Goal: Information Seeking & Learning: Learn about a topic

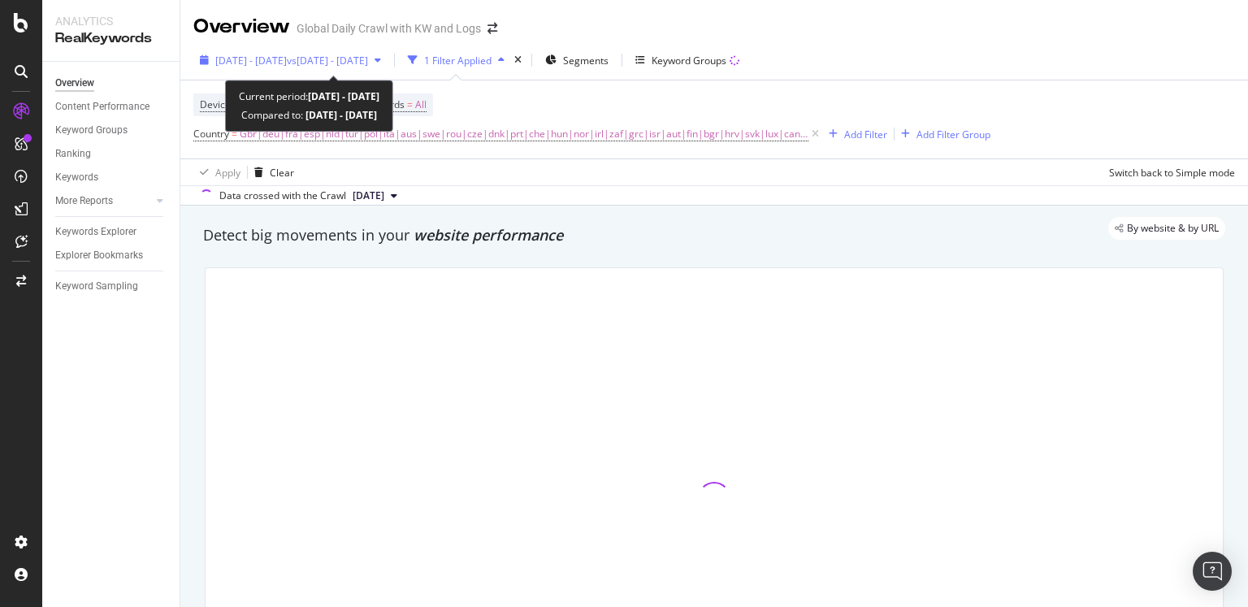
click at [388, 67] on div "[DATE] - [DATE] vs [DATE] - [DATE]" at bounding box center [290, 60] width 194 height 24
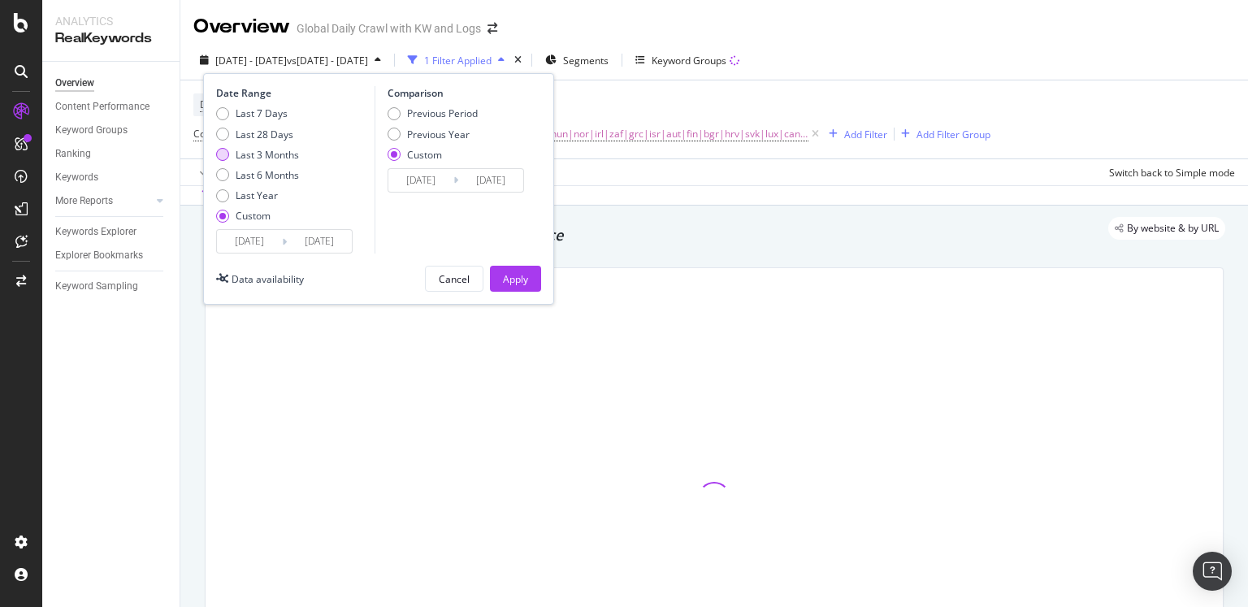
click at [270, 158] on div "Last 3 Months" at bounding box center [267, 155] width 63 height 14
type input "[DATE]"
click at [278, 236] on input "[DATE]" at bounding box center [249, 241] width 65 height 23
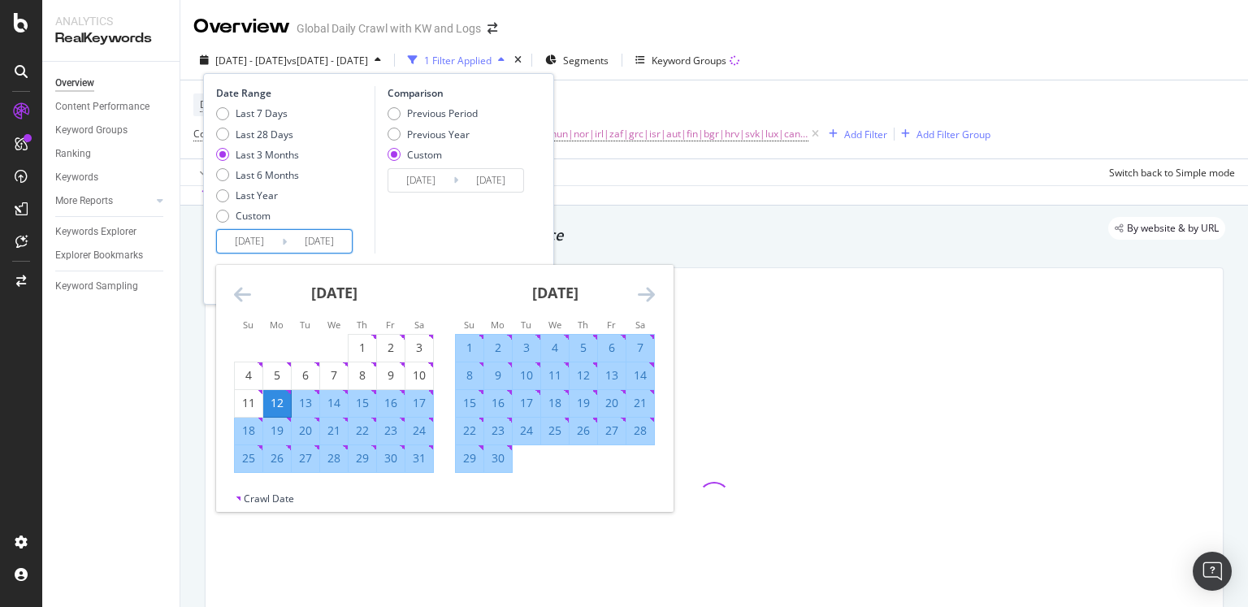
click at [245, 288] on icon "Move backward to switch to the previous month." at bounding box center [242, 294] width 17 height 20
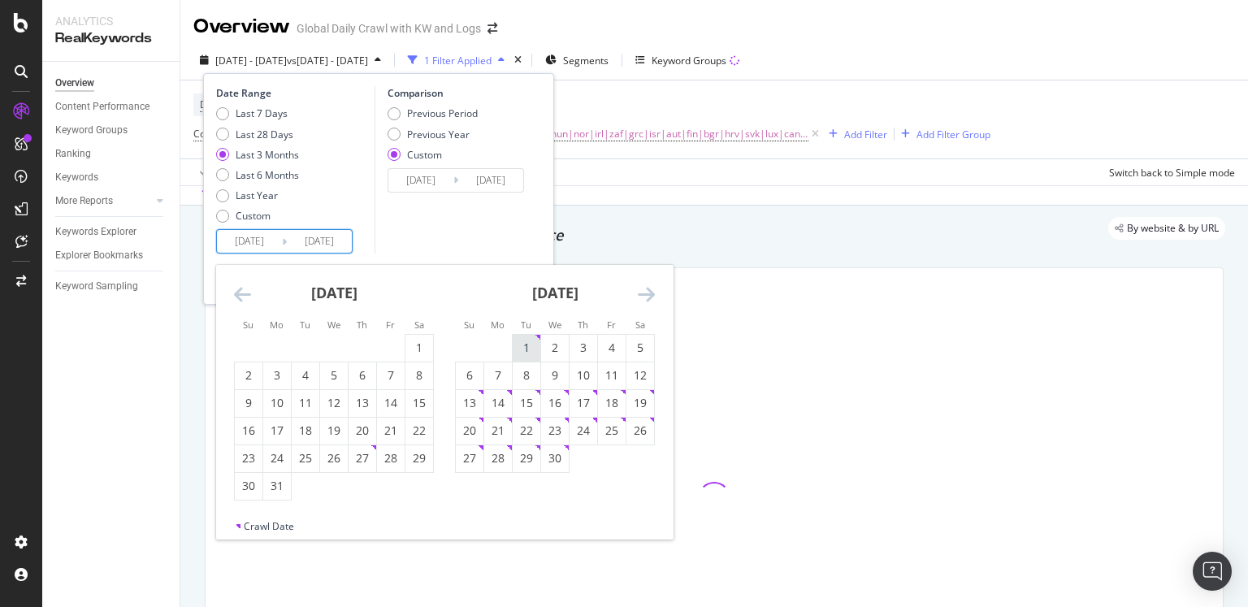
click at [527, 350] on div "1" at bounding box center [527, 348] width 28 height 16
type input "[DATE]"
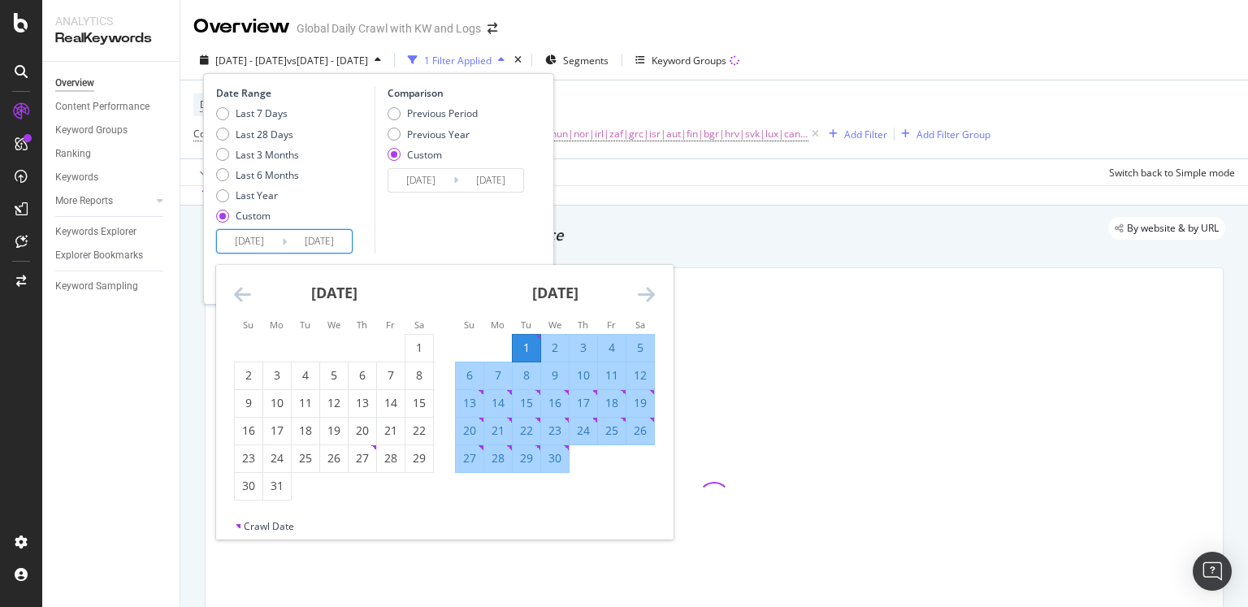
click at [648, 291] on icon "Move forward to switch to the next month." at bounding box center [646, 294] width 17 height 20
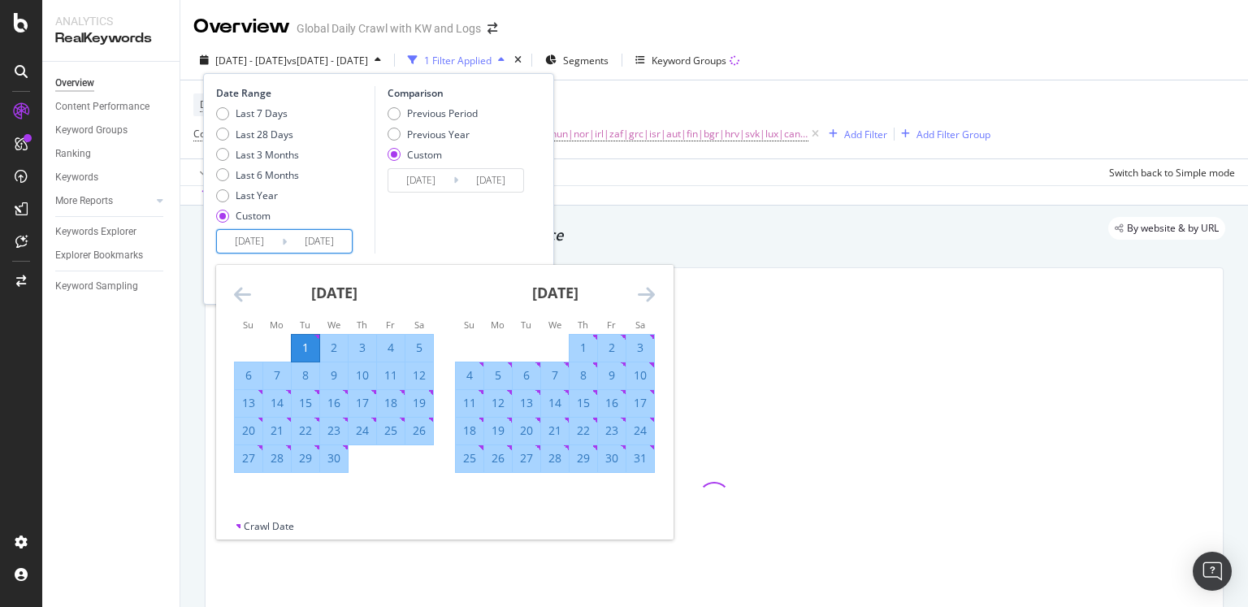
click at [648, 291] on icon "Move forward to switch to the next month." at bounding box center [646, 294] width 17 height 20
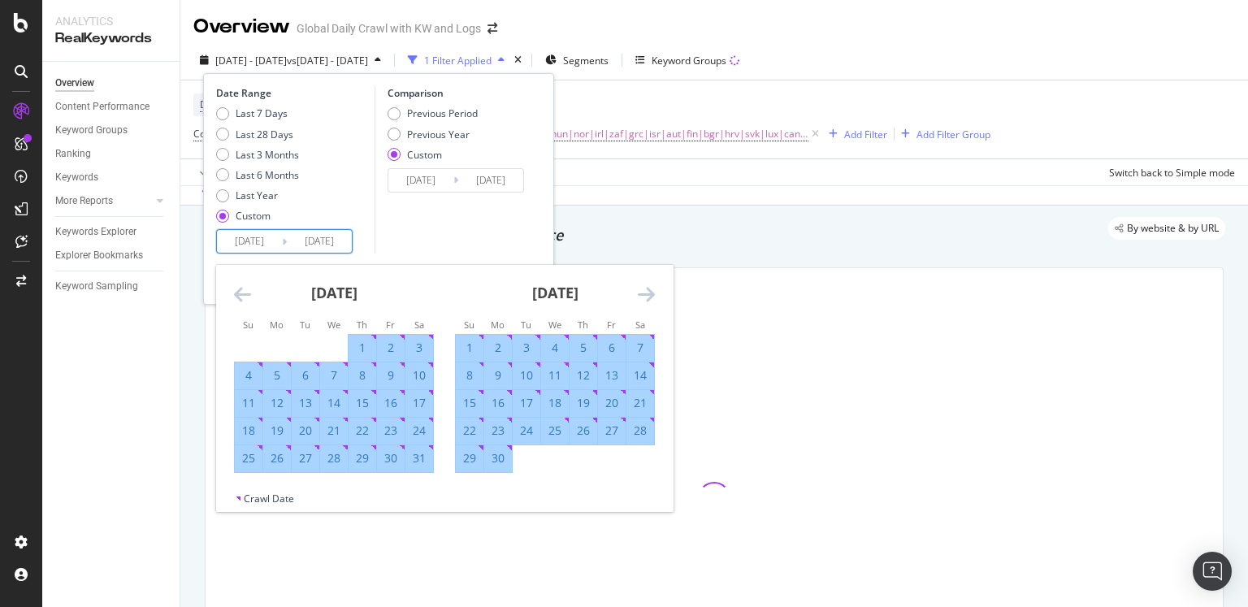
click at [501, 464] on div "30" at bounding box center [498, 458] width 28 height 16
type input "[DATE]"
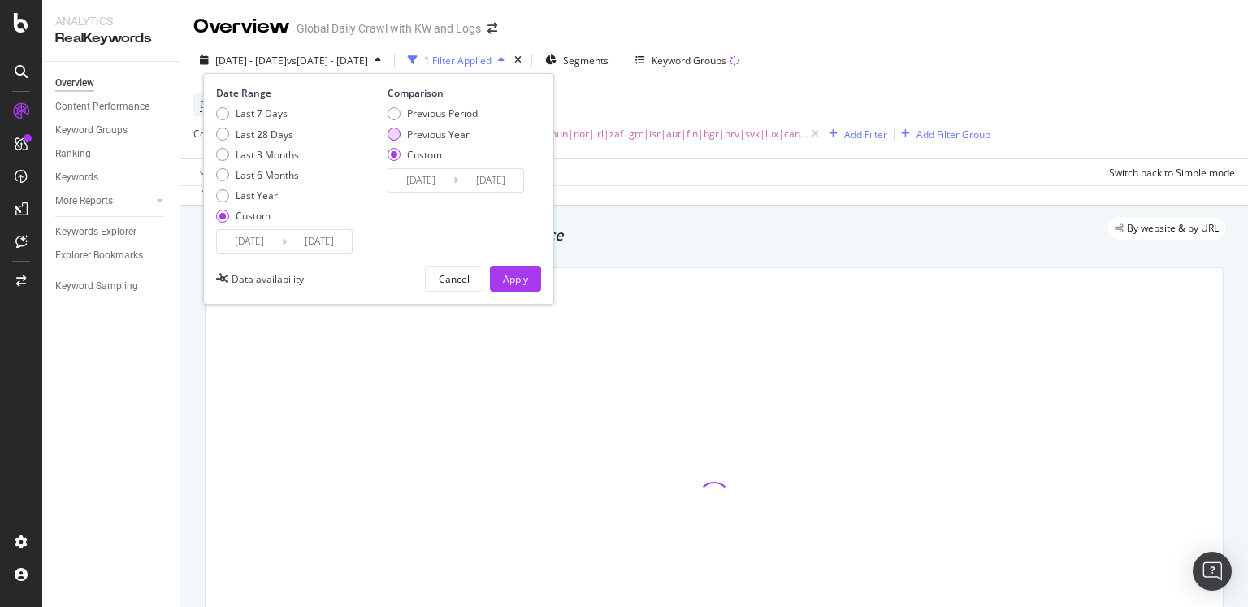
click at [419, 128] on div "Previous Year" at bounding box center [438, 135] width 63 height 14
type input "[DATE]"
click at [515, 278] on div "Apply" at bounding box center [515, 279] width 25 height 14
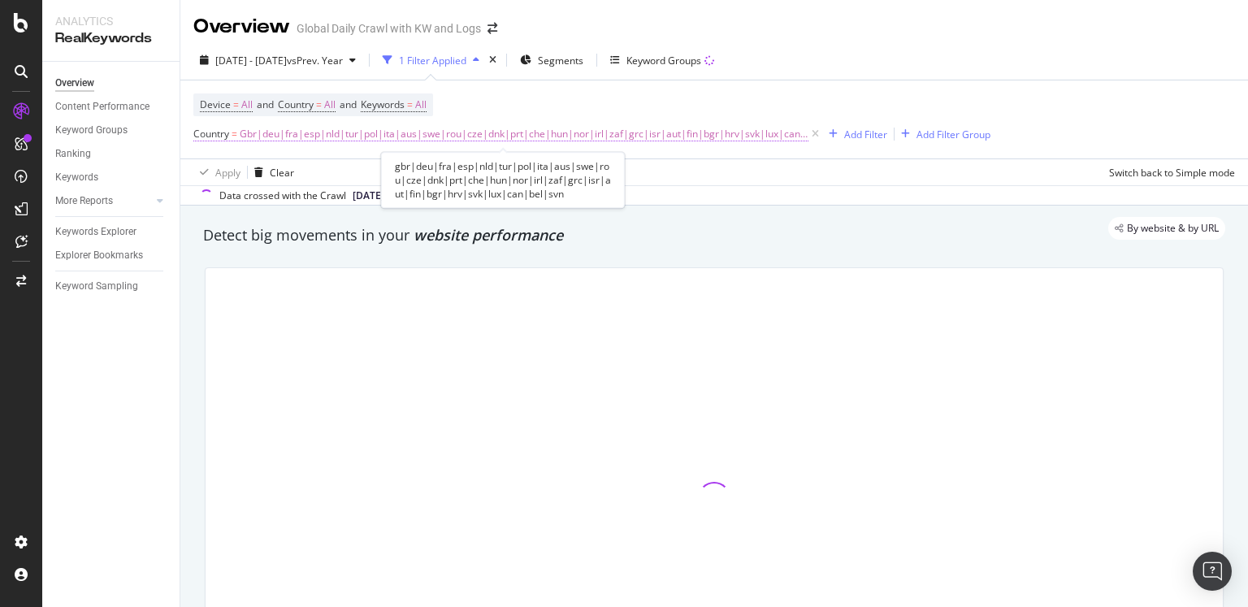
click at [485, 138] on span "Gbr|deu|fra|esp|nld|tur|pol|ita|aus|swe|rou|cze|dnk|prt|che|hun|nor|irl|zaf|grc…" at bounding box center [524, 134] width 569 height 23
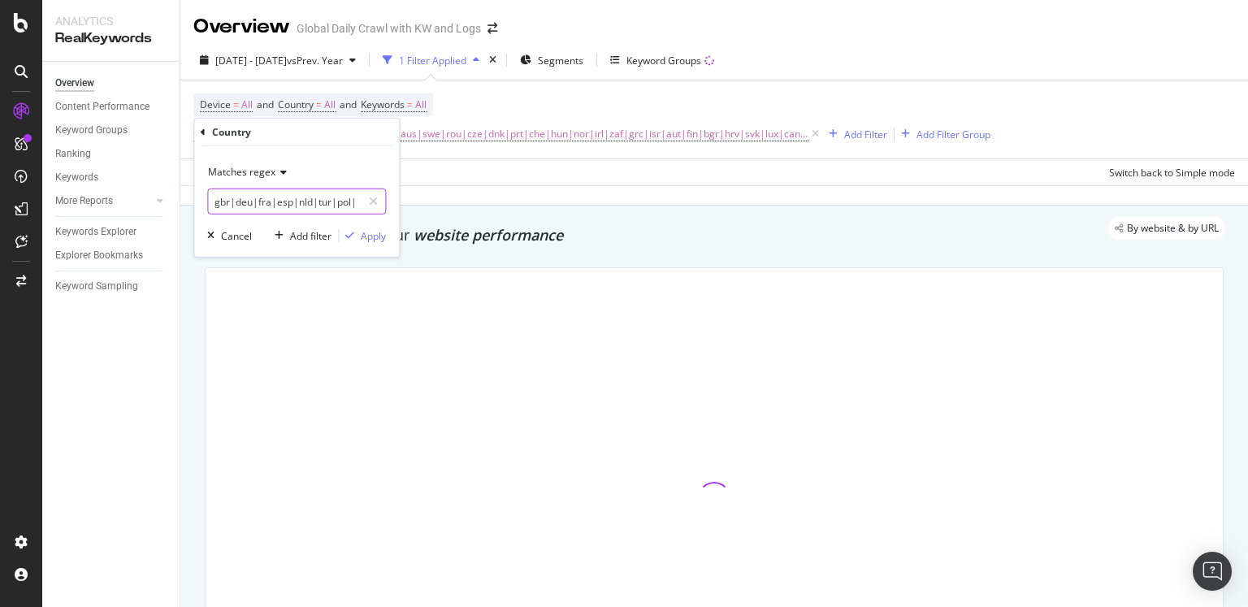
click at [298, 206] on input "gbr|deu|fra|esp|nld|tur|pol|ita|aus|swe|rou|cze|dnk|prt|che|hun|nor|irl|zaf|grc…" at bounding box center [285, 202] width 154 height 26
click at [356, 201] on input "gbr|deu|fra|esp|nld|tur|pol|ita|aus|swe|rou|cze|dnk|prt|che|hun|nor|irl|zaf|grc…" at bounding box center [285, 202] width 154 height 26
drag, startPoint x: 222, startPoint y: 202, endPoint x: 397, endPoint y: 198, distance: 174.7
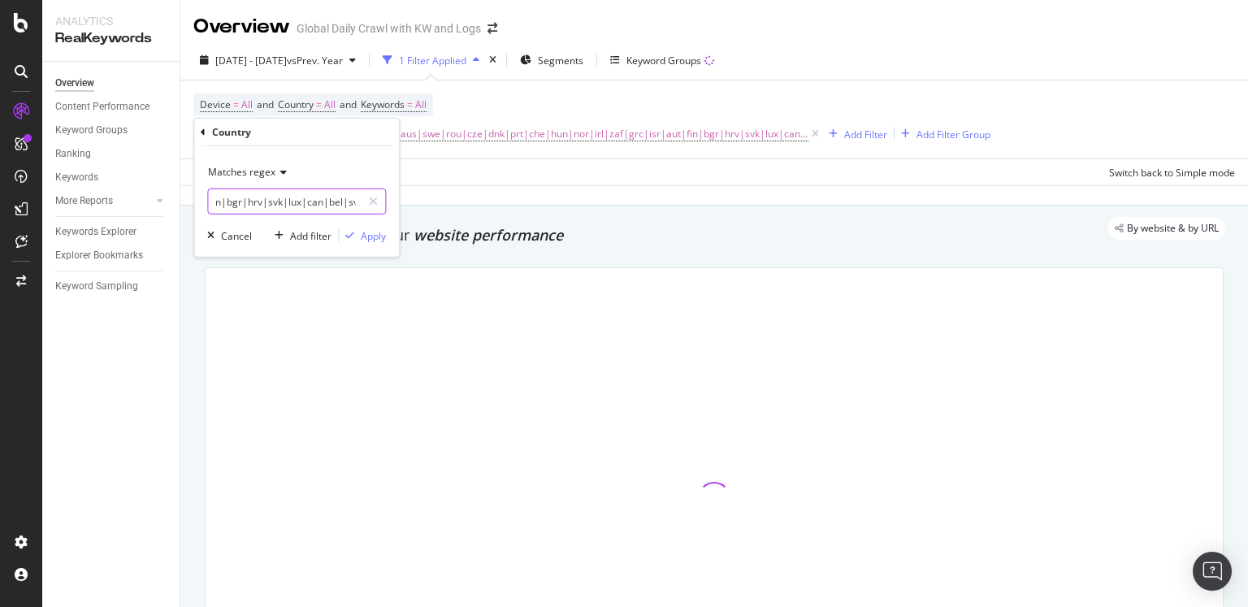
click at [397, 198] on div "Matches regex gbr|deu|fra|esp|nld|tur|pol|ita|aus|swe|rou|cze|dnk|prt|che|hun|n…" at bounding box center [296, 201] width 205 height 111
drag, startPoint x: 248, startPoint y: 203, endPoint x: 370, endPoint y: 202, distance: 121.9
click at [370, 202] on div "gbr|deu|fra|esp|nld|tur|pol|ita|aus|swe|rou|cze|dnk|prt|che|hun|nor|irl|zaf|grc…" at bounding box center [296, 202] width 179 height 26
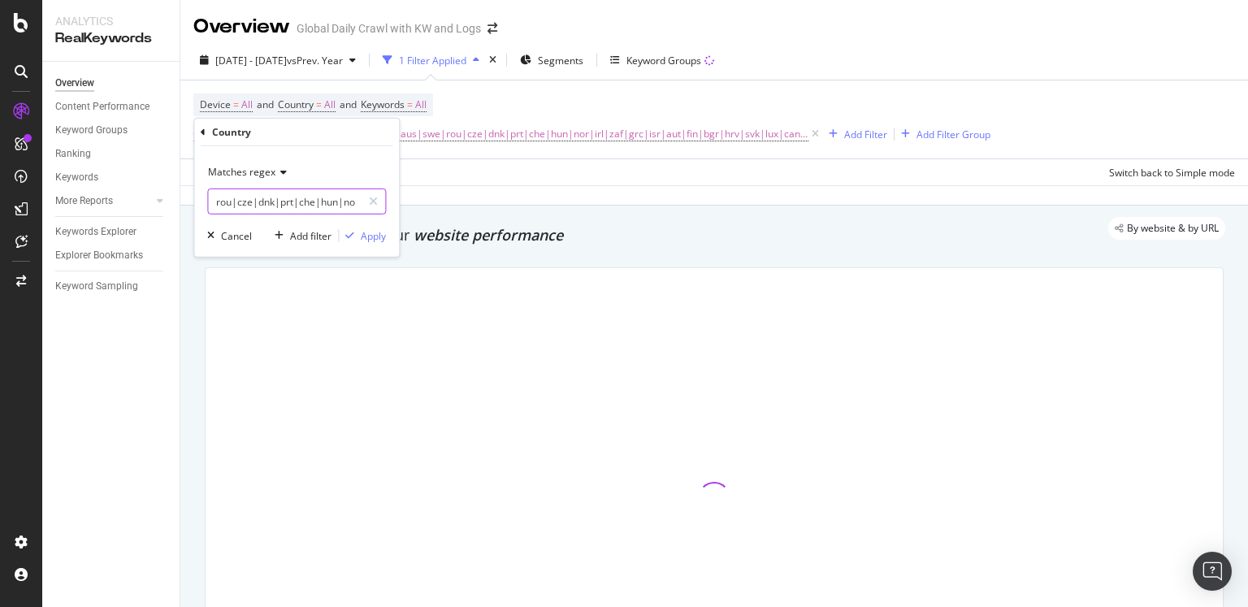
drag, startPoint x: 236, startPoint y: 201, endPoint x: 388, endPoint y: 193, distance: 153.0
click at [385, 196] on div "gbr|deu|fra|esp|nld|tur|pol|ita|aus|swe|rou|cze|dnk|prt|che|hun|nor" at bounding box center [296, 202] width 179 height 26
click at [321, 198] on input "gbr|deu|fra|esp|nld|tur|pol|ita|aus|swe|rou|" at bounding box center [285, 202] width 154 height 26
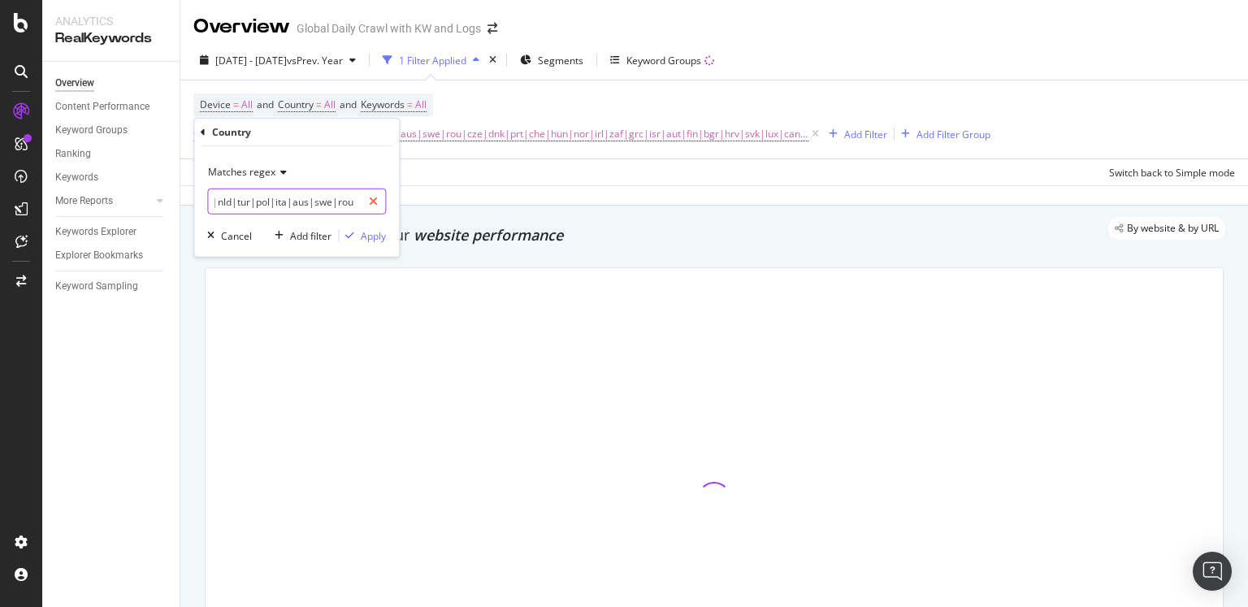
drag, startPoint x: 296, startPoint y: 201, endPoint x: 363, endPoint y: 198, distance: 67.5
click at [363, 198] on div "gbr|deu|fra|esp|nld|tur|pol|ita|aus|swe|rou|" at bounding box center [296, 202] width 179 height 26
type input "gbr|deu|fra|esp|"
click at [371, 236] on div "Apply" at bounding box center [373, 235] width 25 height 14
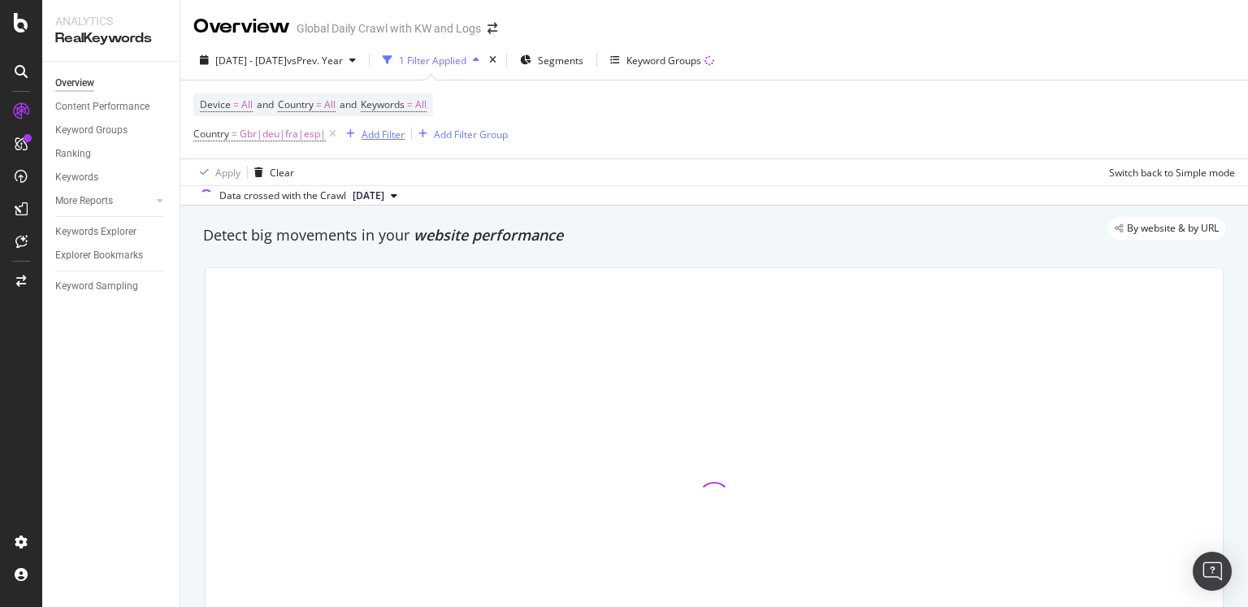
click at [370, 133] on div "Add Filter" at bounding box center [383, 135] width 43 height 14
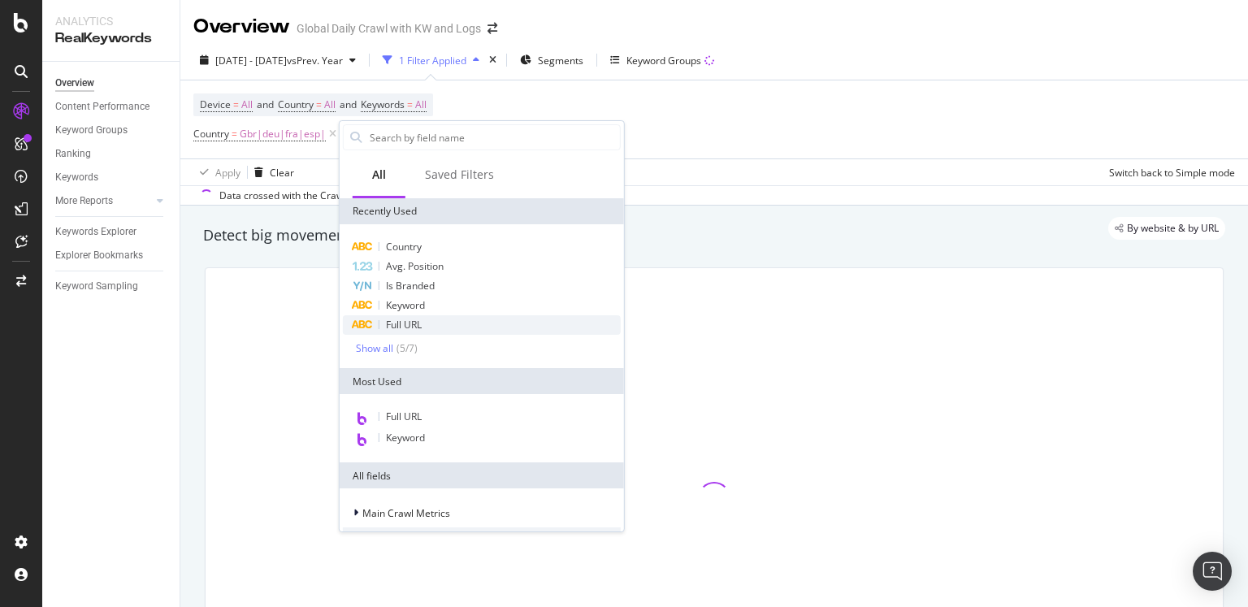
click at [419, 319] on span "Full URL" at bounding box center [404, 325] width 36 height 14
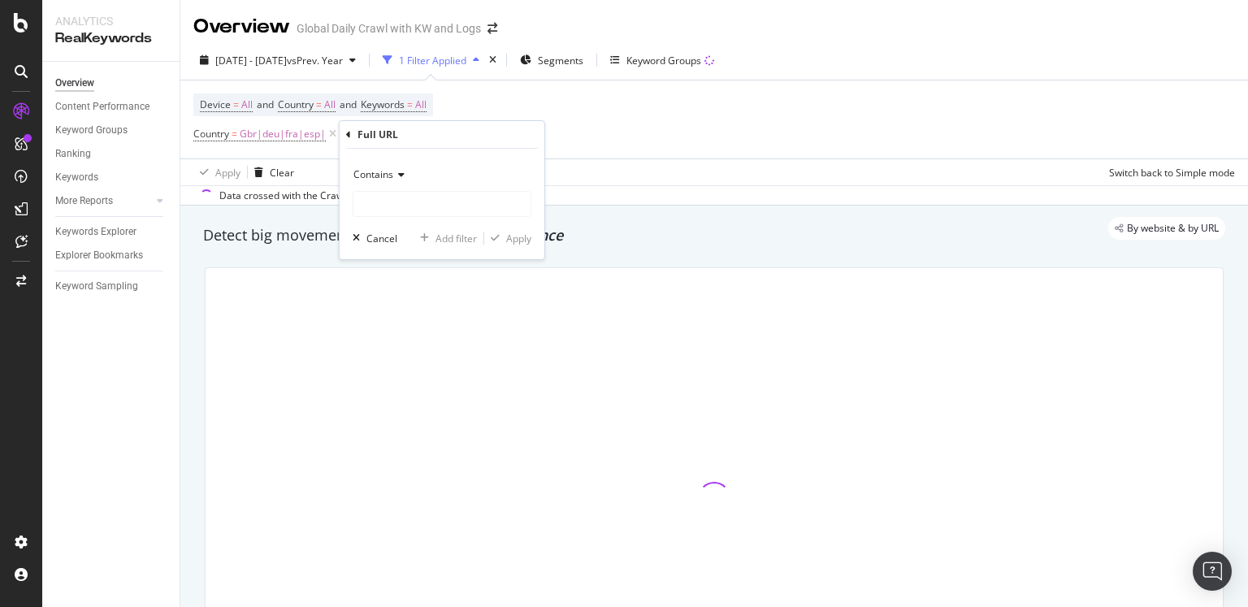
click at [386, 179] on span "Contains" at bounding box center [373, 174] width 40 height 14
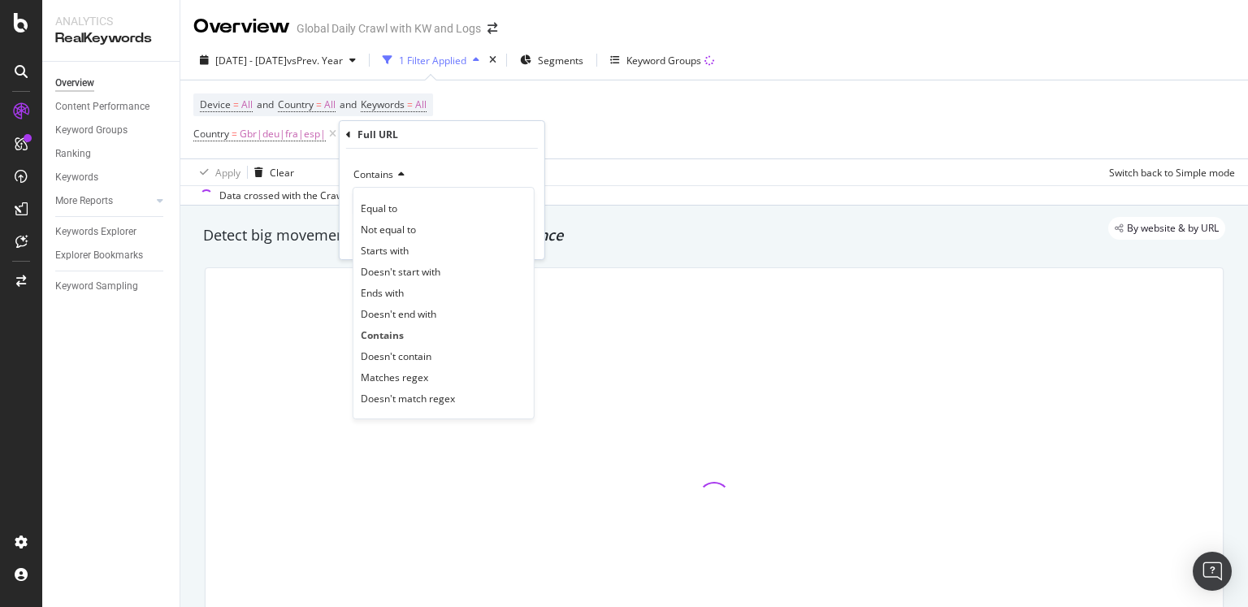
click at [386, 179] on span "Contains" at bounding box center [373, 174] width 40 height 14
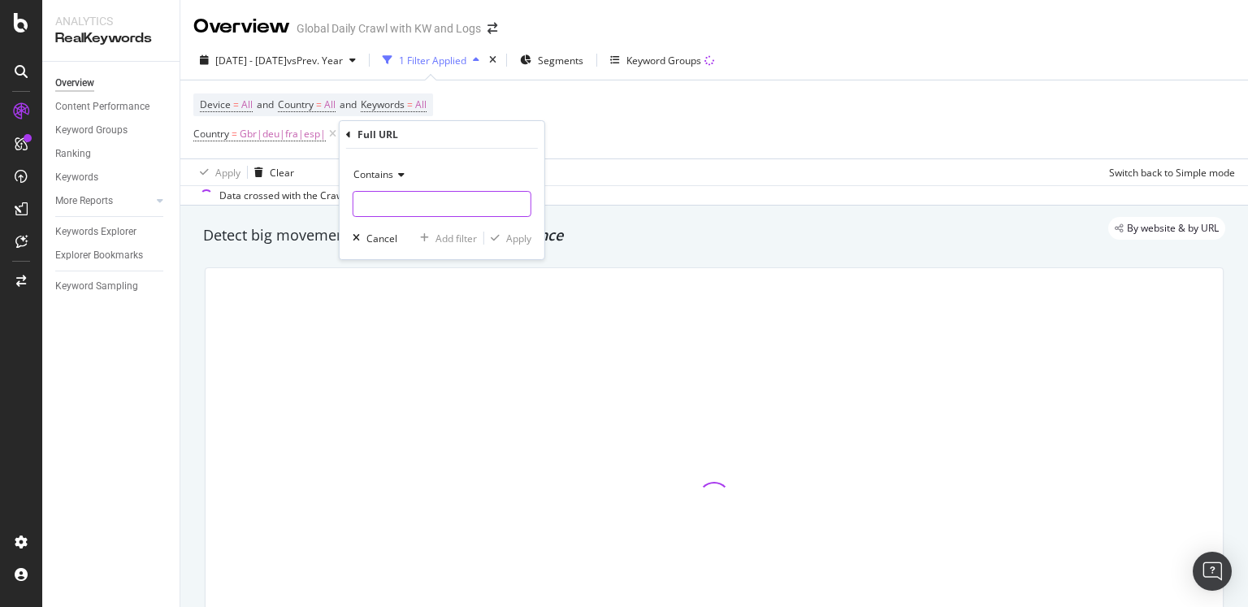
click at [411, 200] on input "text" at bounding box center [441, 204] width 177 height 26
paste input "aurdi"
type input "aurdi"
click at [533, 241] on div "Contains aurdi Cancel Add filter Apply" at bounding box center [442, 204] width 205 height 111
click at [517, 238] on div "Apply" at bounding box center [518, 239] width 25 height 14
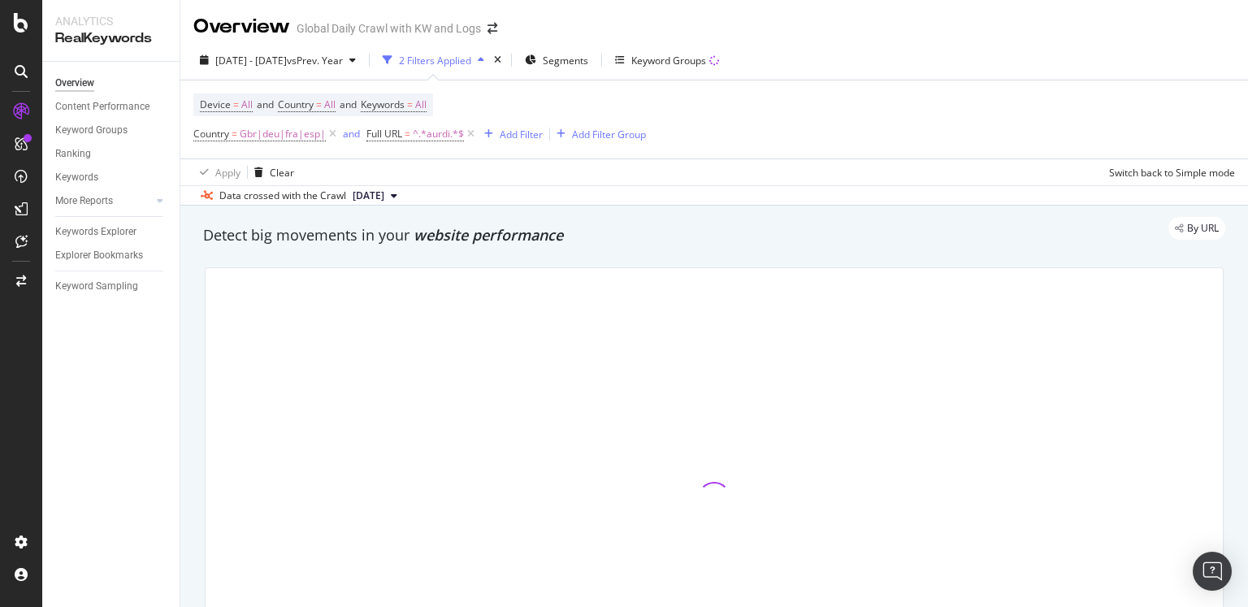
click at [517, 238] on div "By URL" at bounding box center [706, 228] width 1038 height 23
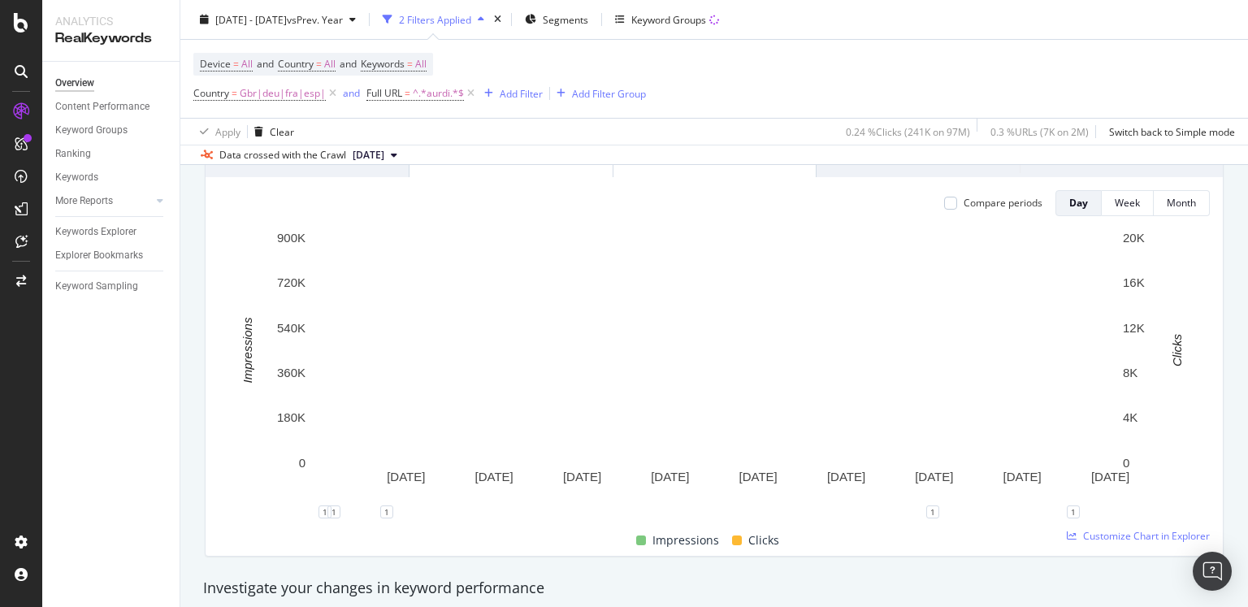
scroll to position [167, 0]
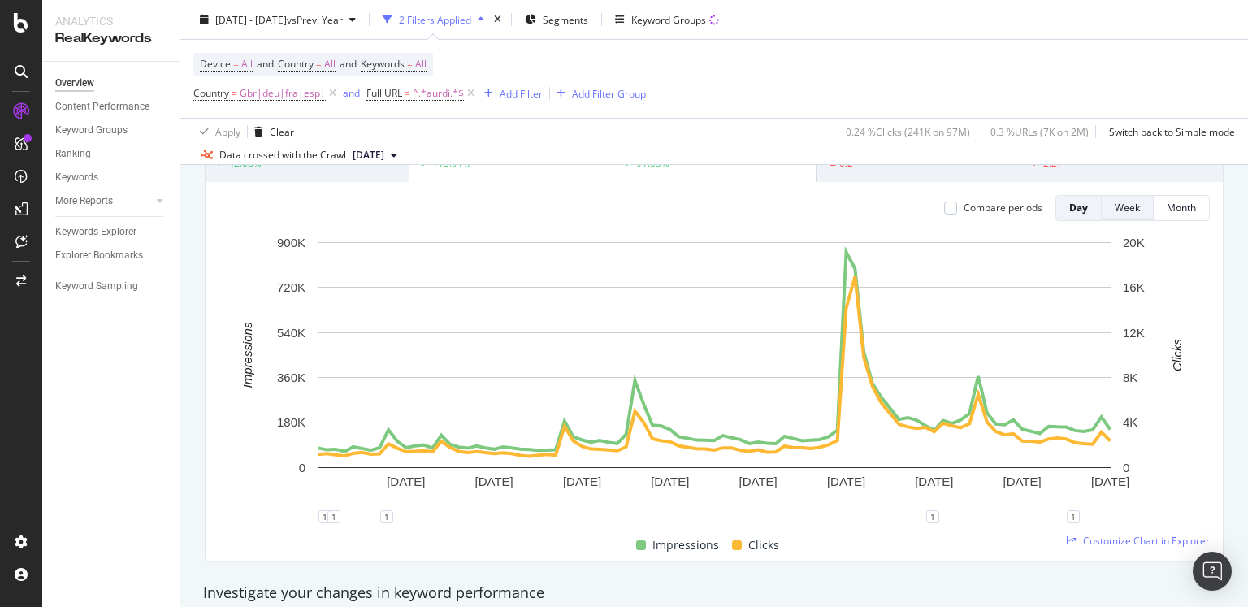
click at [1129, 204] on div "Week" at bounding box center [1127, 208] width 25 height 14
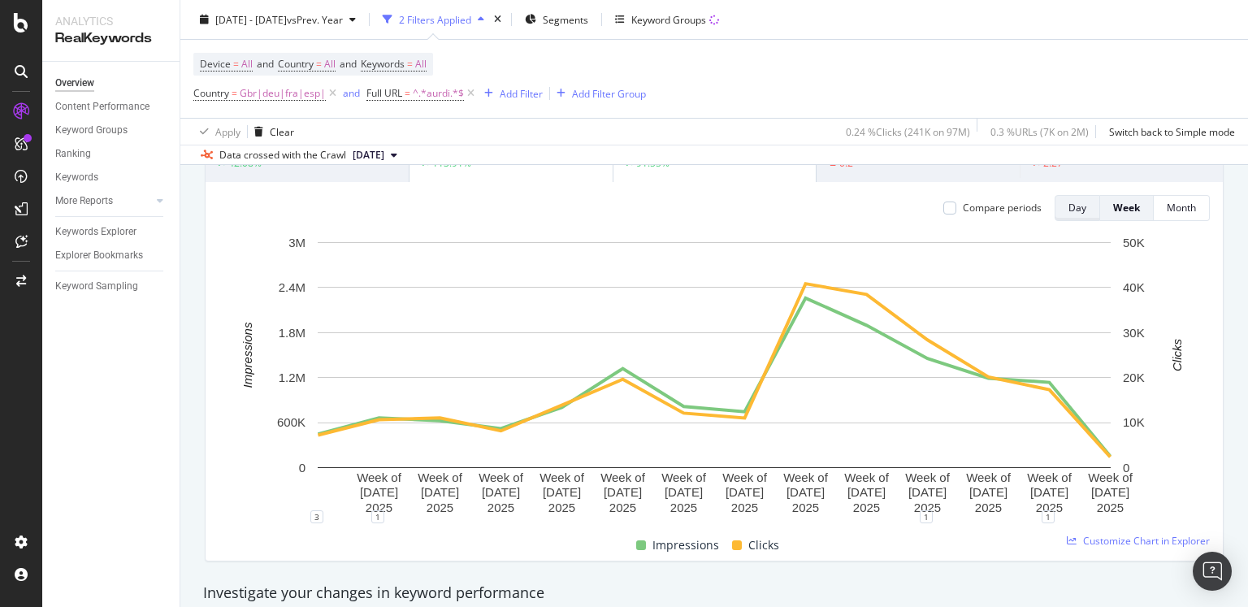
click at [1081, 201] on div "Day" at bounding box center [1078, 208] width 18 height 14
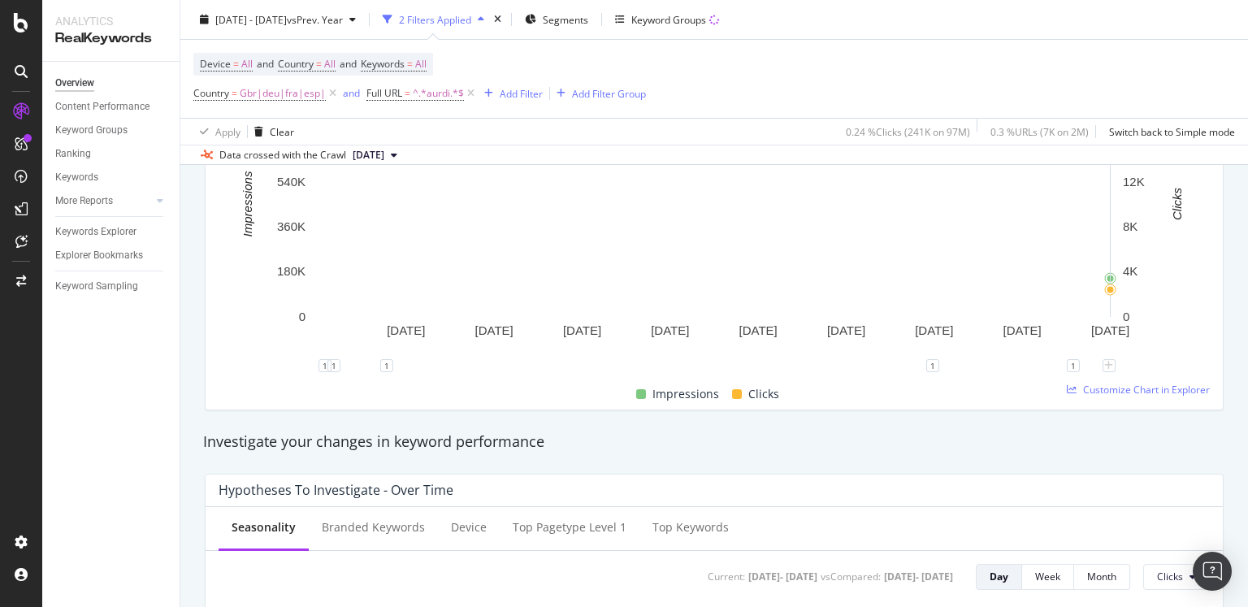
scroll to position [322, 0]
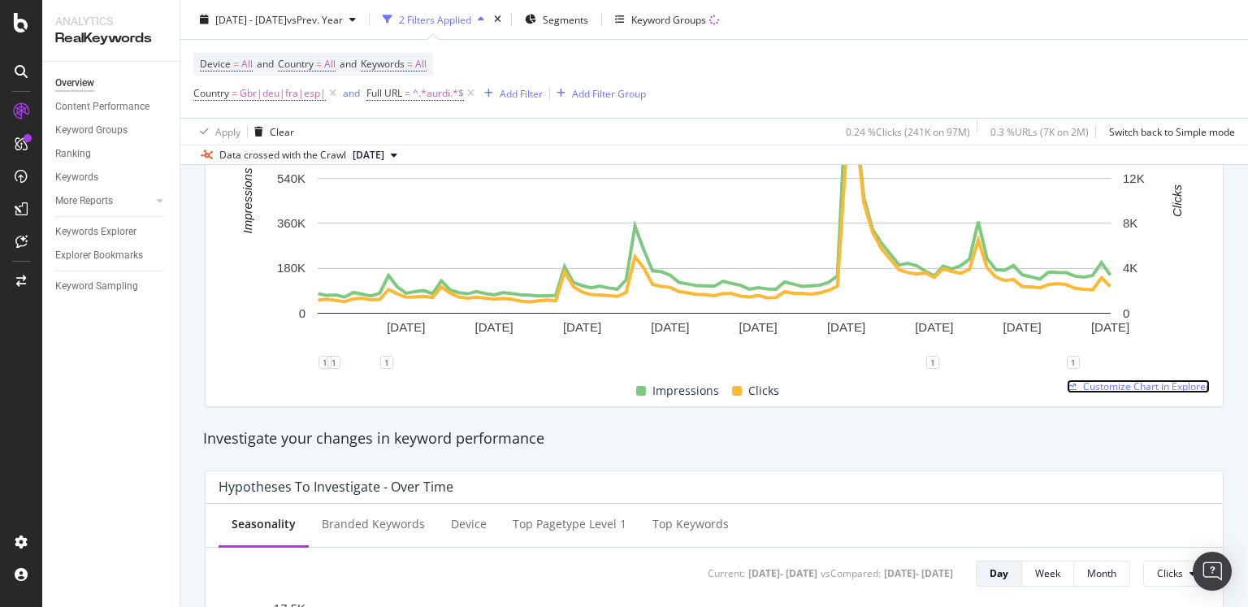
click at [1115, 389] on span "Customize Chart in Explorer" at bounding box center [1146, 386] width 127 height 14
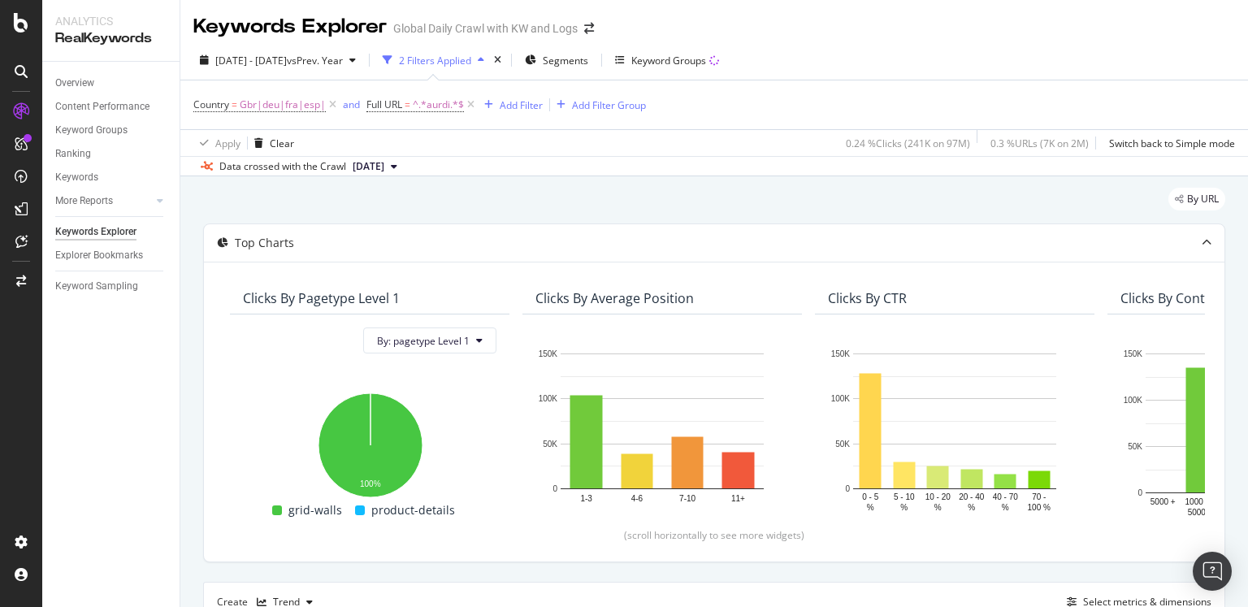
click at [586, 196] on div "By URL" at bounding box center [714, 206] width 1022 height 36
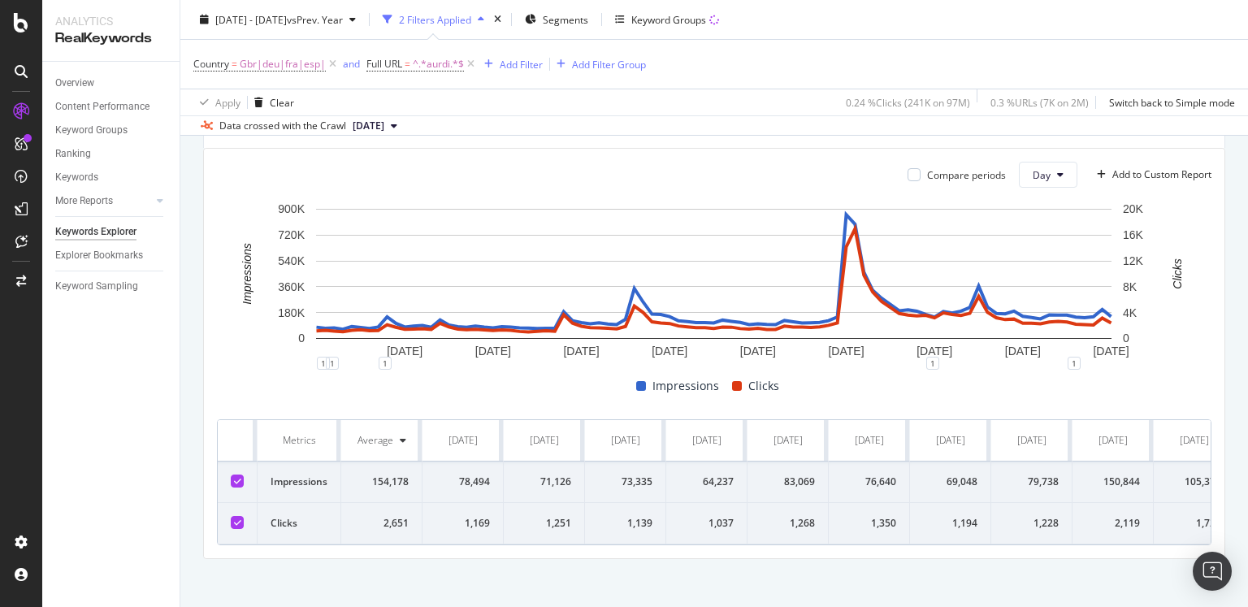
scroll to position [472, 0]
click at [449, 434] on div "[DATE]" at bounding box center [463, 441] width 29 height 15
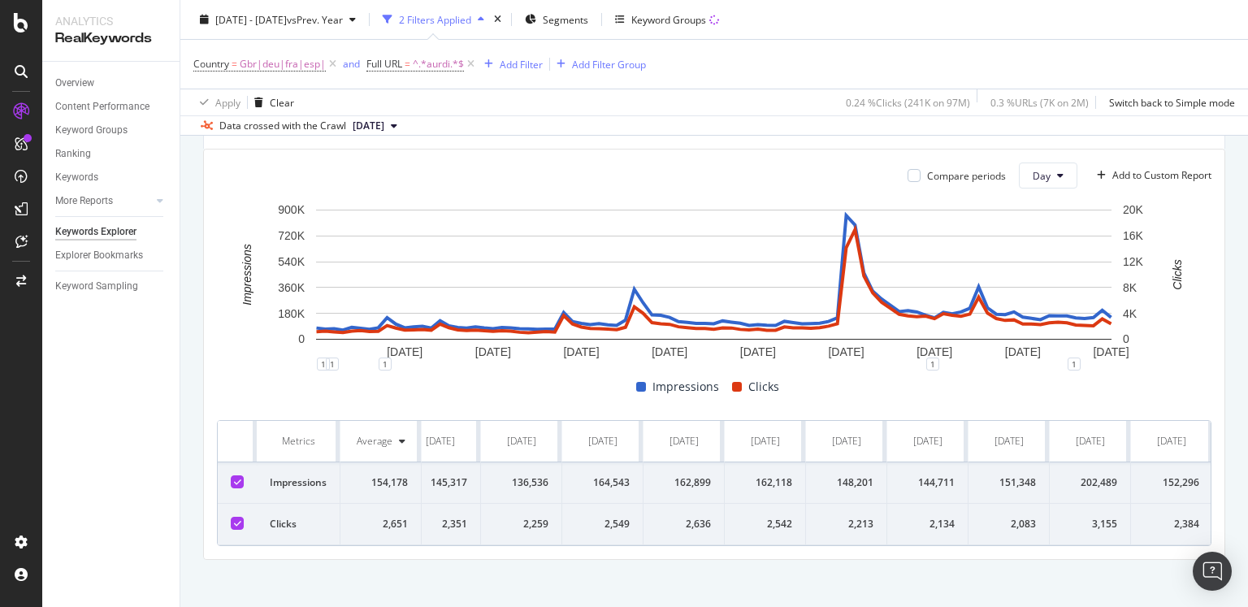
drag, startPoint x: 268, startPoint y: 435, endPoint x: 1246, endPoint y: 538, distance: 983.8
click at [1246, 538] on div "By URL Top Charts Clicks By pagetype Level 1 By: pagetype Level 1 Hold CMD (⌘) …" at bounding box center [714, 160] width 1068 height 913
copy thead
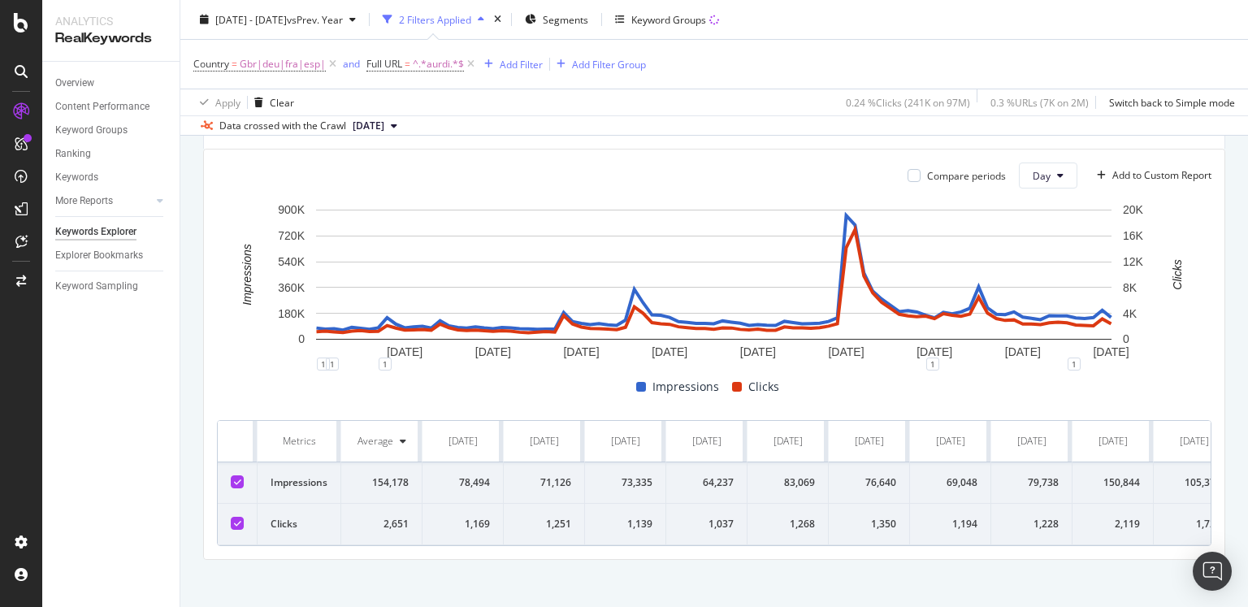
click at [505, 398] on div "[DATE] [DATE] [DATE] [DATE] [DATE] [DATE] [DATE] [DATE] [DATE] 0 180K 360K 540K…" at bounding box center [714, 374] width 995 height 345
click at [795, 125] on div "Data crossed with the Crawl [DATE]" at bounding box center [714, 125] width 1068 height 20
click at [436, 64] on span "^.*aurdi.*$" at bounding box center [438, 64] width 51 height 23
click at [427, 127] on input "aurdi" at bounding box center [457, 132] width 154 height 26
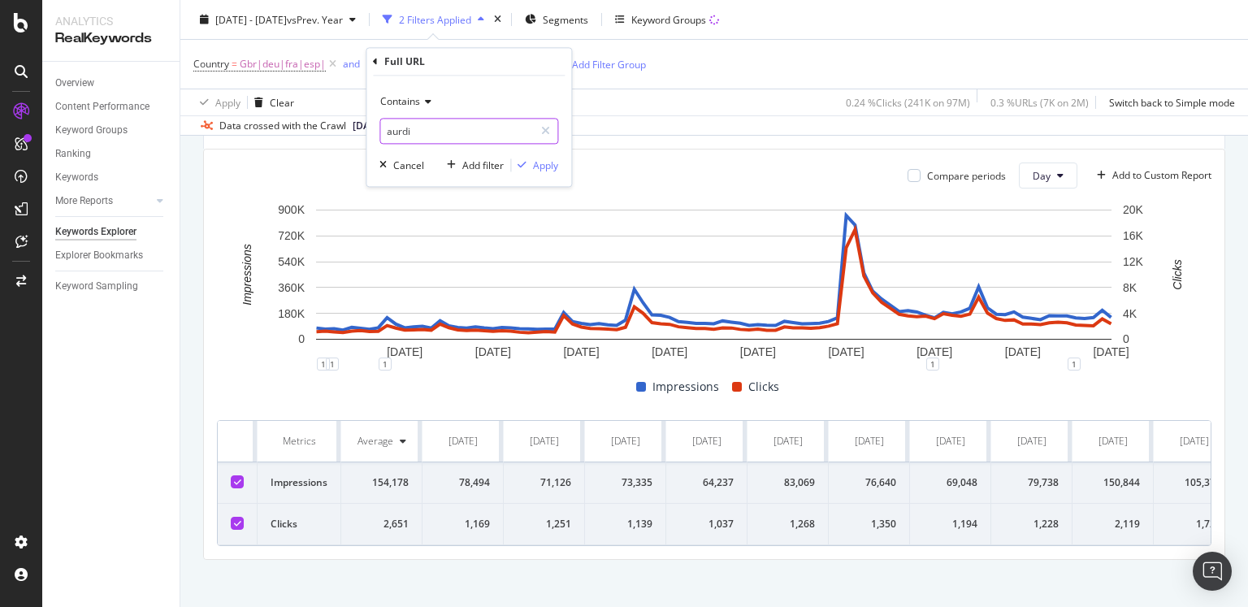
paste input "qfx"
type input "qfxi"
click at [544, 169] on div "Apply" at bounding box center [545, 165] width 25 height 14
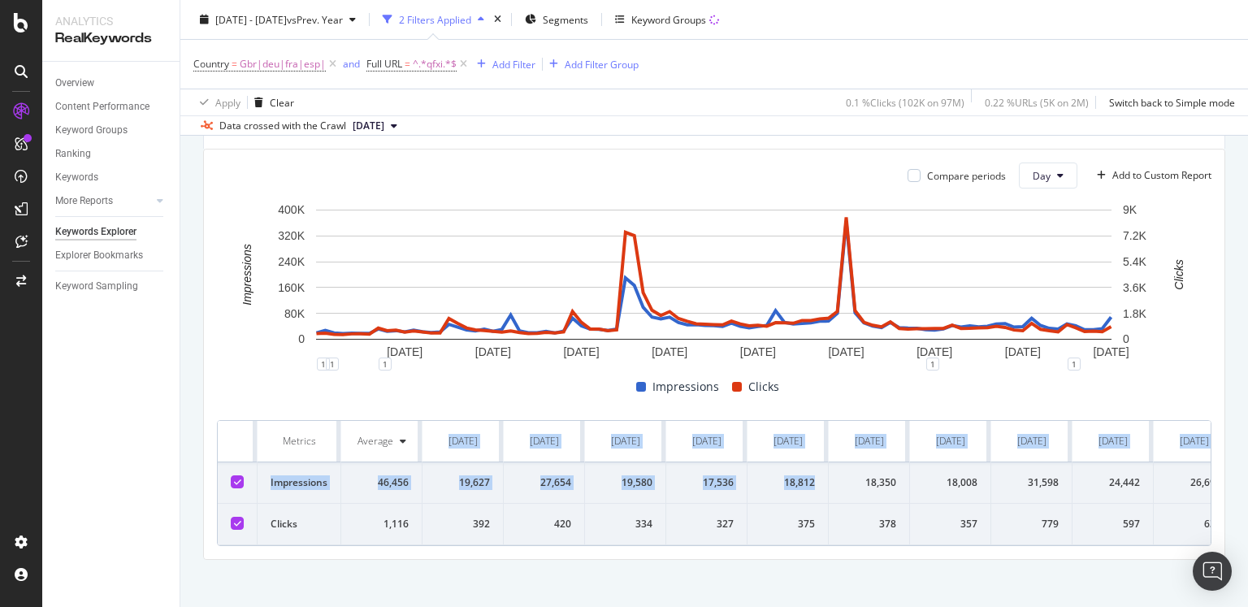
drag, startPoint x: 436, startPoint y: 435, endPoint x: 782, endPoint y: 493, distance: 351.1
click at [782, 493] on td "18,812" at bounding box center [788, 482] width 81 height 41
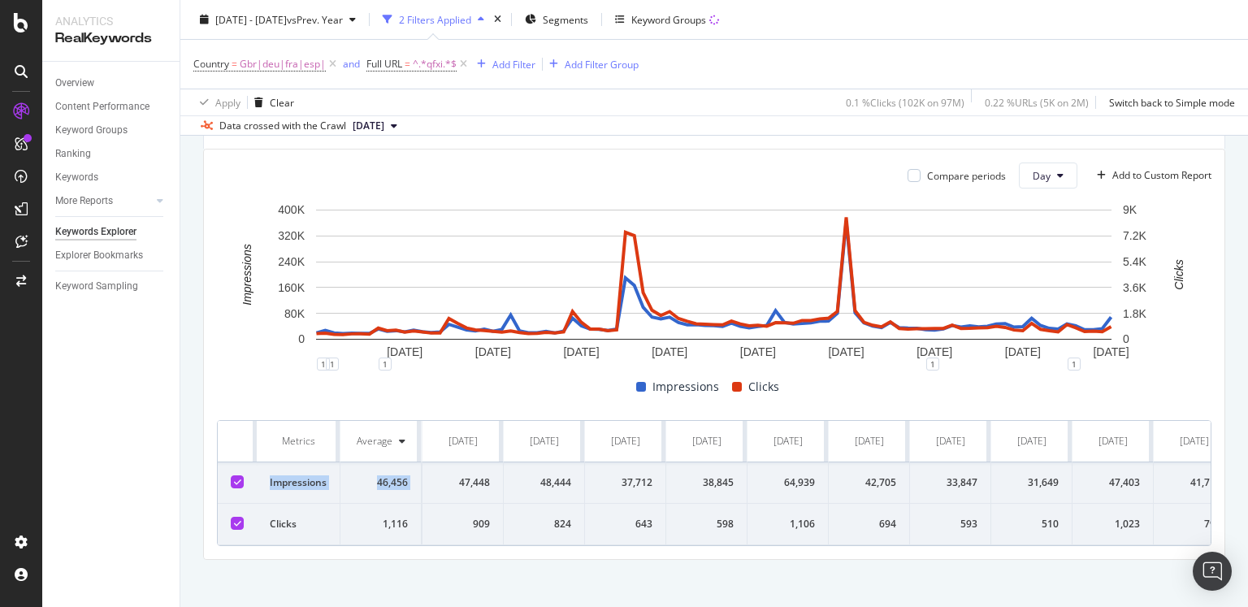
scroll to position [0, 6605]
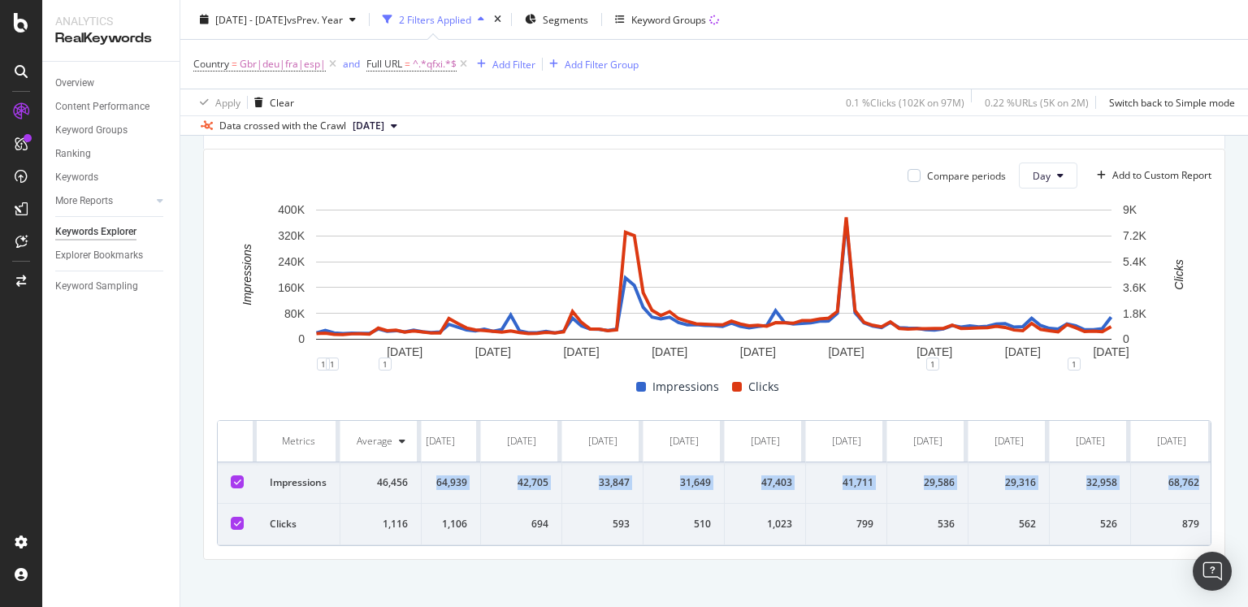
drag, startPoint x: 431, startPoint y: 481, endPoint x: 1197, endPoint y: 482, distance: 765.4
copy tr "19,627 27,654 19,580 17,536 18,812 18,350 18,008 31,598 24,442 26,697 22,582 28…"
click at [525, 527] on div "694" at bounding box center [521, 524] width 54 height 15
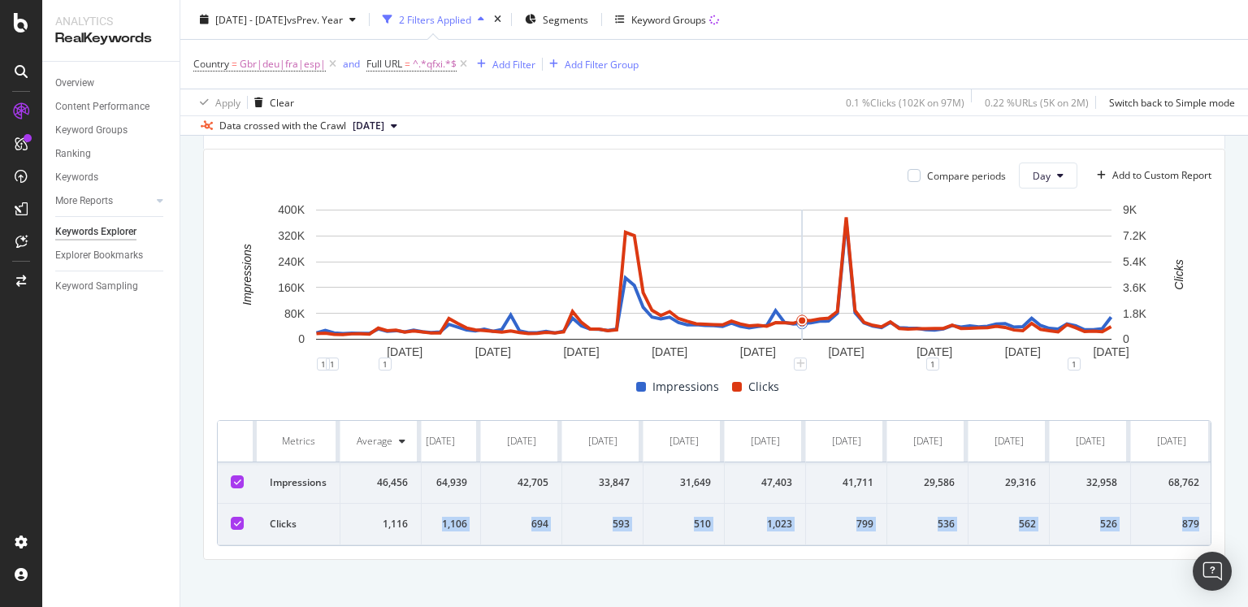
drag, startPoint x: 454, startPoint y: 531, endPoint x: 1203, endPoint y: 526, distance: 748.4
copy tr "392 420 334 327 375 378 357 779 597 634 492 579 514 432 438 1,447 1,103 786 651…"
